Goal: Task Accomplishment & Management: Manage account settings

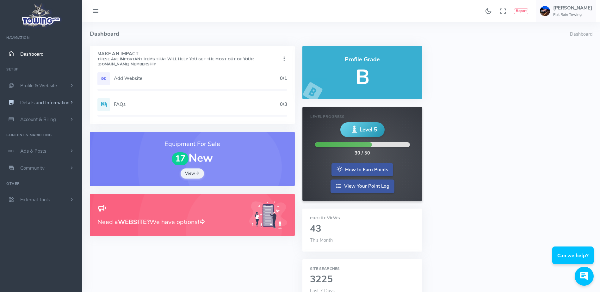
click at [57, 100] on span "Details and Information" at bounding box center [44, 103] width 49 height 6
click at [55, 226] on link "Account & Billing" at bounding box center [41, 231] width 82 height 17
click at [585, 10] on h5 "[PERSON_NAME]" at bounding box center [572, 7] width 39 height 5
click at [576, 40] on span "Account Settings" at bounding box center [566, 38] width 35 height 6
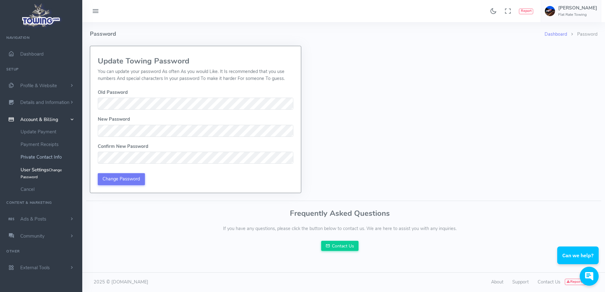
click at [44, 160] on link "Private Contact Info" at bounding box center [49, 157] width 66 height 13
